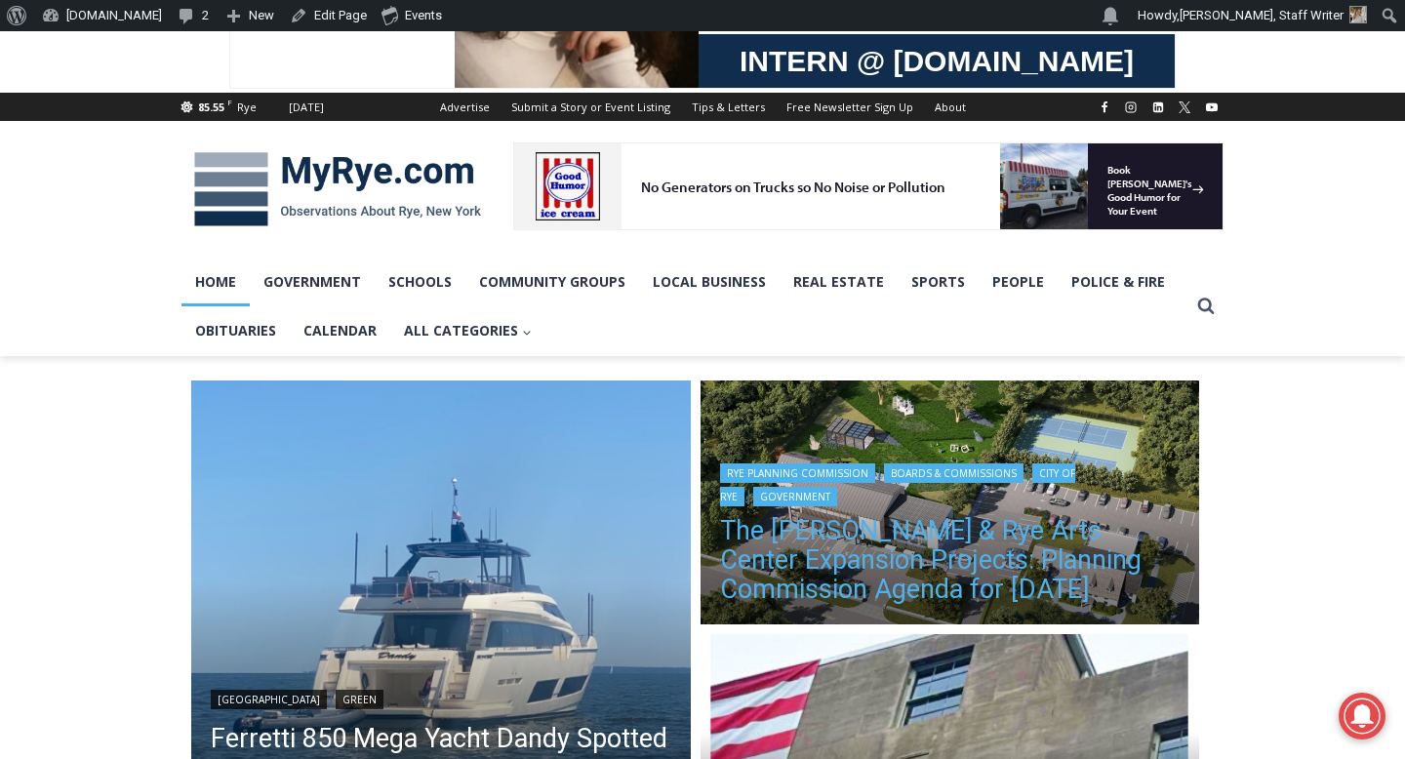
scroll to position [207, 0]
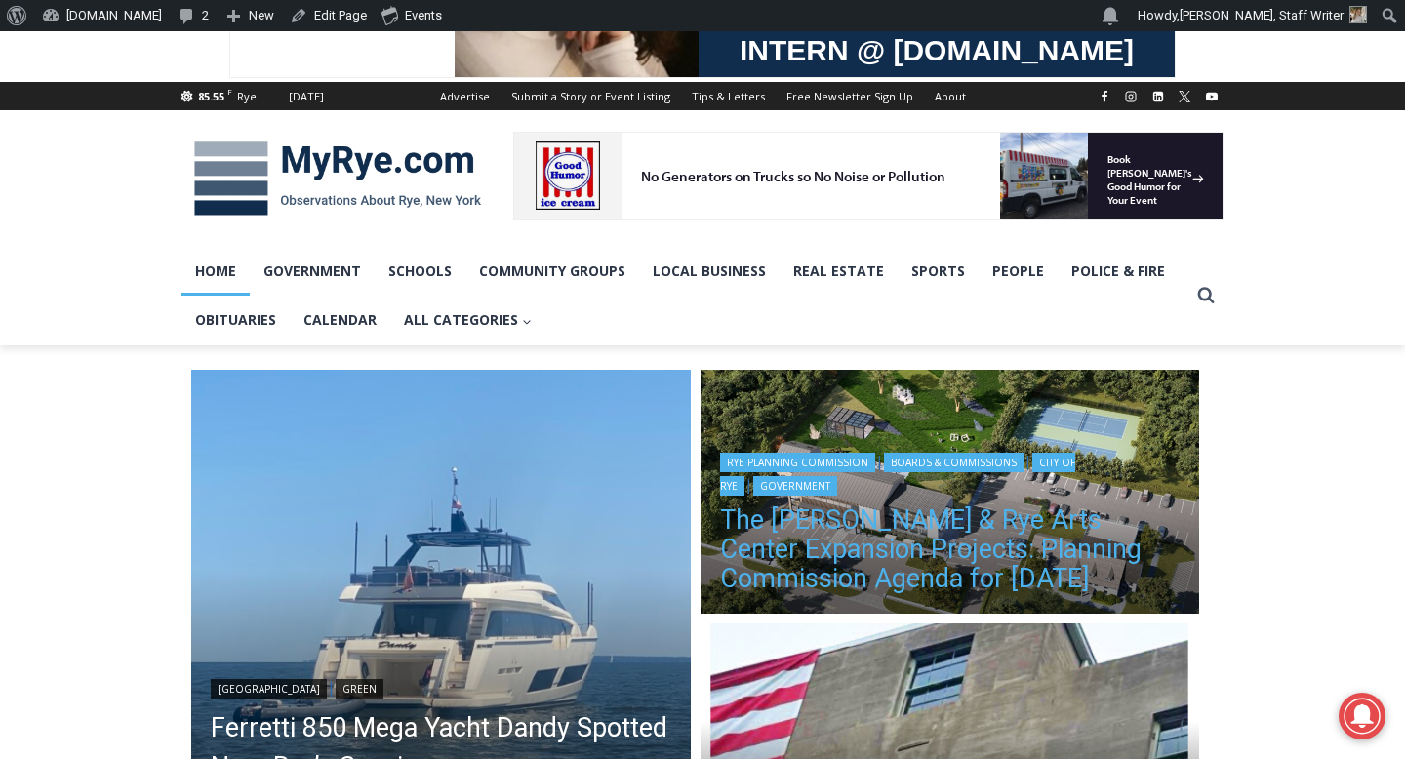
click at [942, 541] on link "The [PERSON_NAME] & Rye Arts Center Expansion Projects: Planning Commission Age…" at bounding box center [950, 549] width 460 height 88
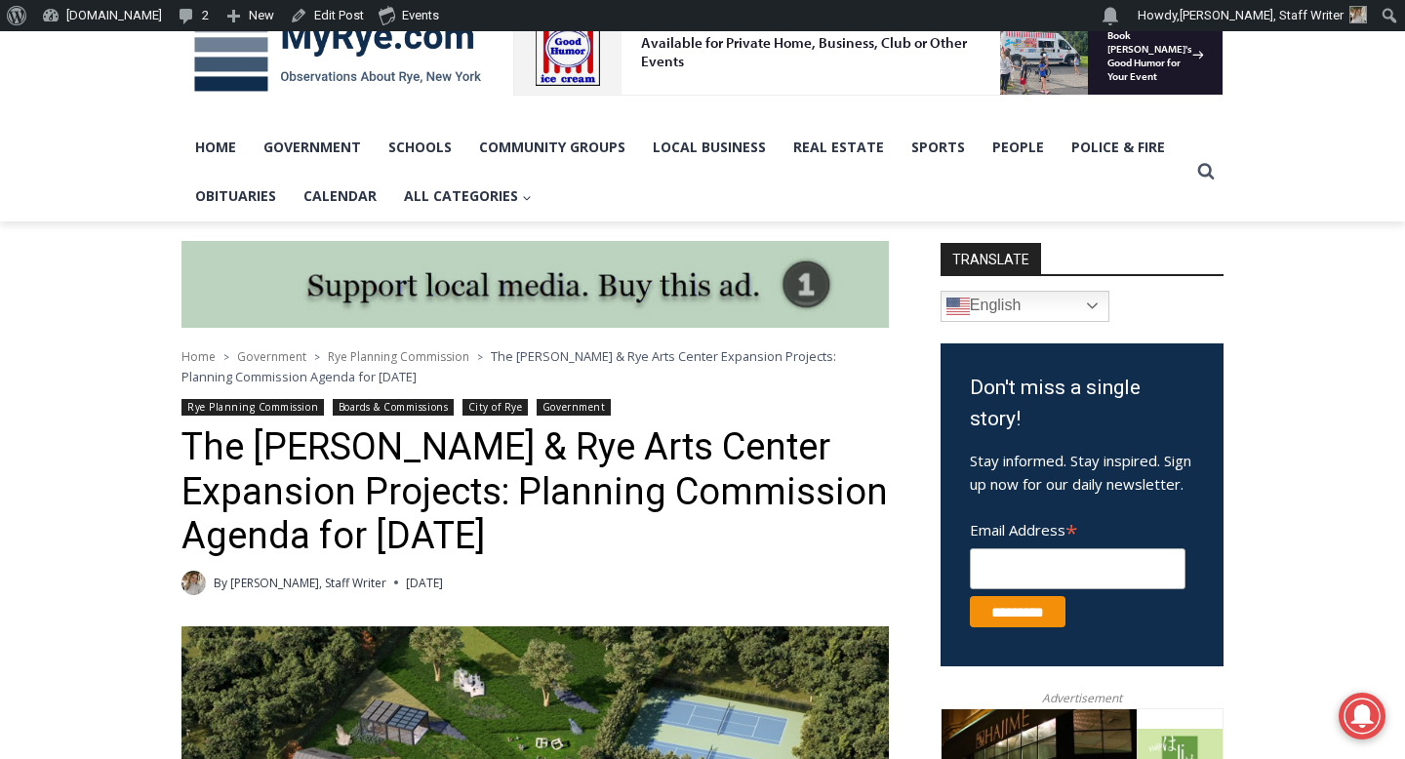
scroll to position [468, 0]
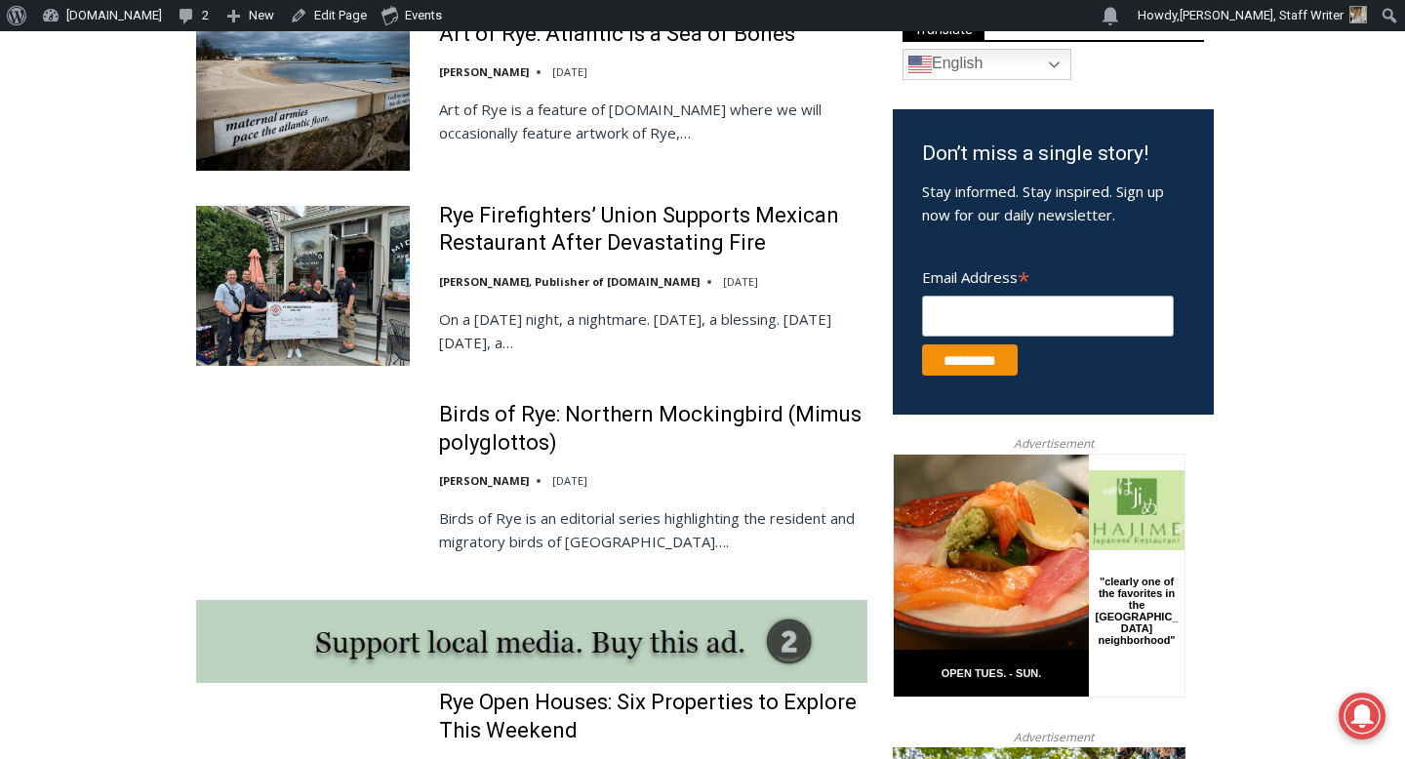
scroll to position [1194, 0]
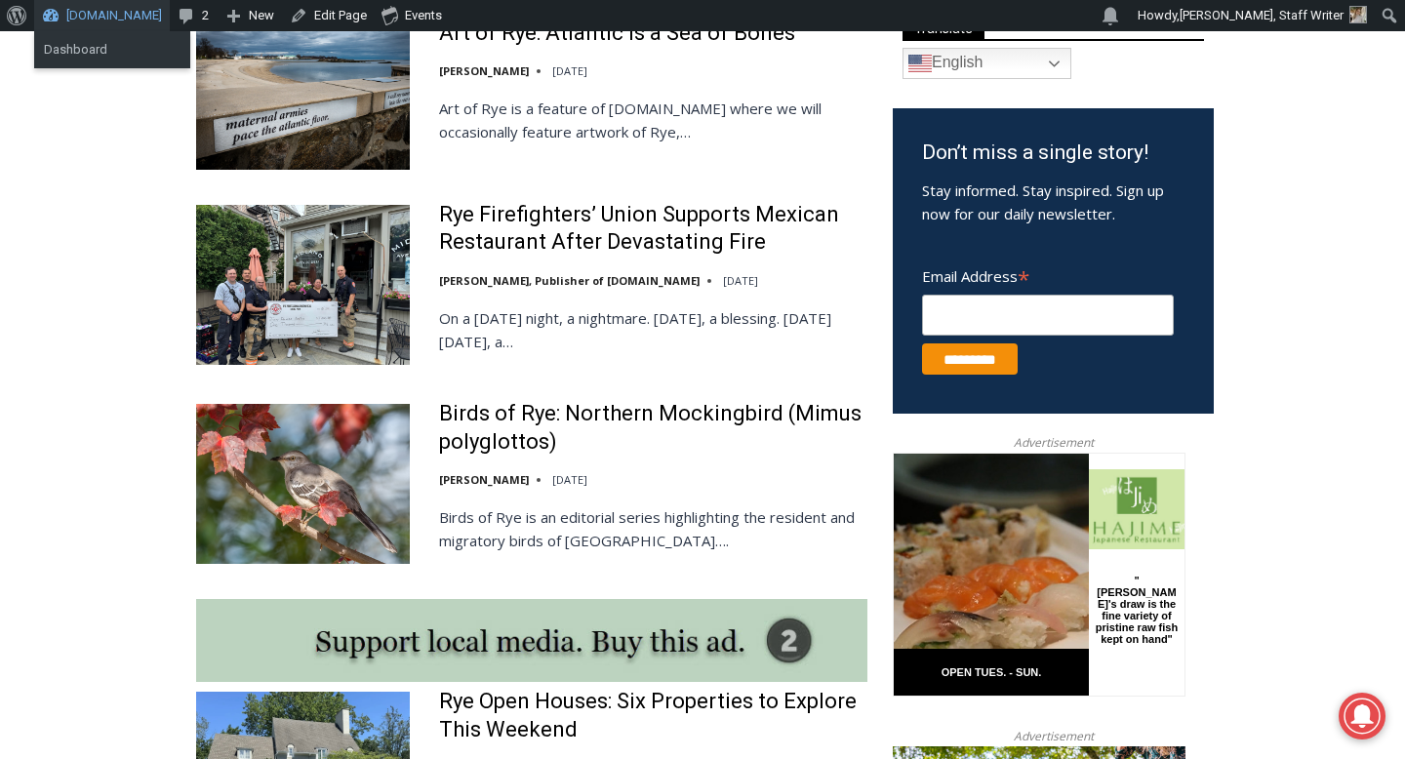
click at [92, 13] on link "[DOMAIN_NAME]" at bounding box center [102, 15] width 136 height 31
